Goal: Information Seeking & Learning: Learn about a topic

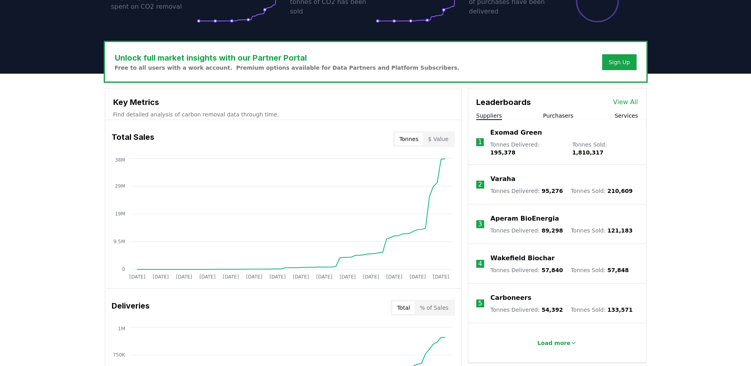
scroll to position [211, 0]
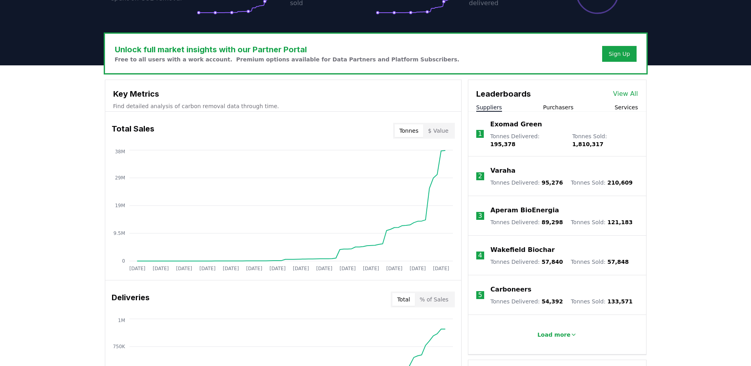
drag, startPoint x: 554, startPoint y: 108, endPoint x: 564, endPoint y: 108, distance: 9.5
click at [554, 108] on button "Purchasers" at bounding box center [558, 107] width 30 height 8
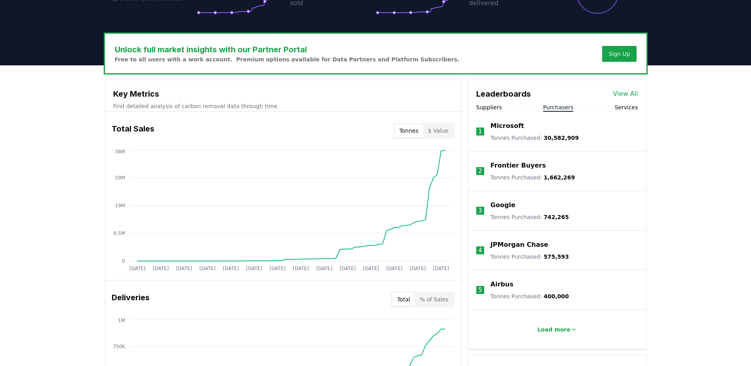
click at [502, 128] on p "Microsoft" at bounding box center [508, 126] width 34 height 10
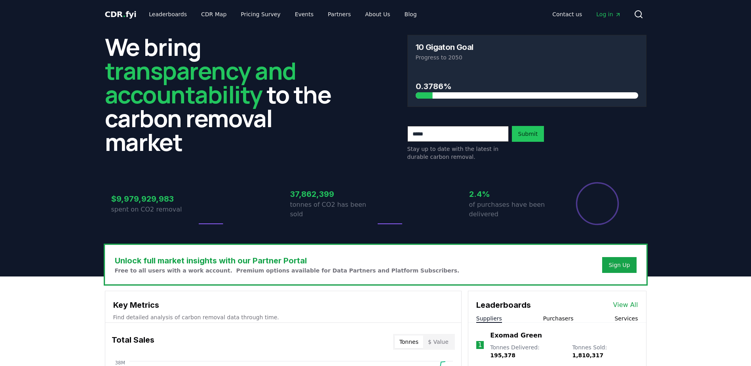
scroll to position [211, 0]
